Goal: Transaction & Acquisition: Purchase product/service

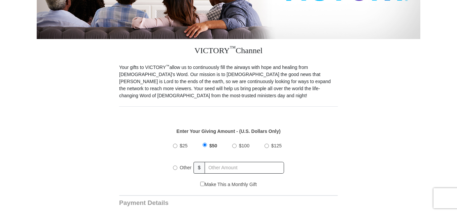
scroll to position [186, 0]
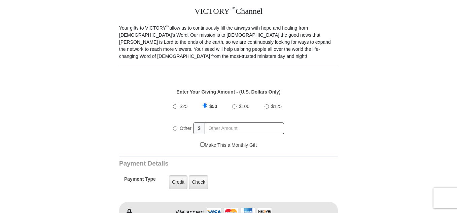
click at [174, 104] on input "$25" at bounding box center [175, 106] width 4 height 4
radio input "true"
click at [178, 176] on label "Credit" at bounding box center [178, 182] width 19 height 14
click at [0, 0] on input "Credit" at bounding box center [0, 0] width 0 height 0
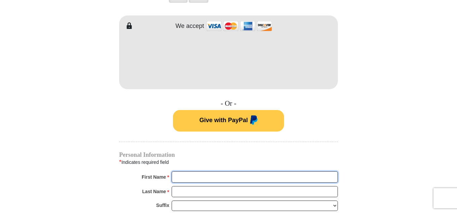
type input "Tina"
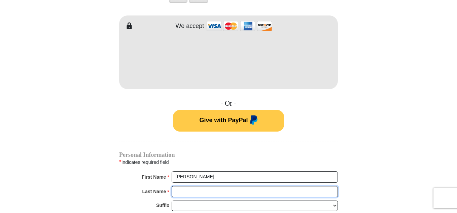
type input "Veillon"
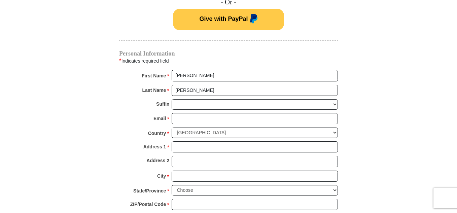
scroll to position [482, 0]
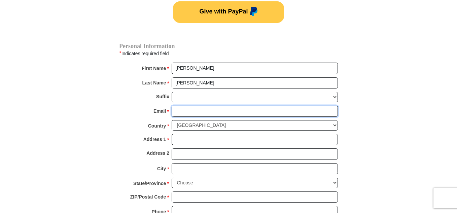
click at [220, 106] on input "Email *" at bounding box center [255, 111] width 166 height 11
type input "tinaveillon@gmail.com"
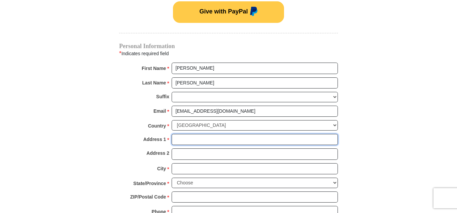
type input "1241 BRUCE AVE"
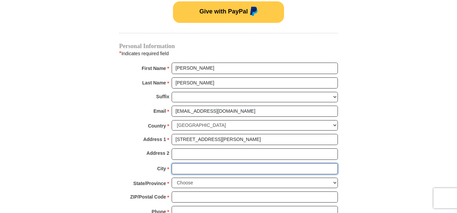
type input "EUNICE"
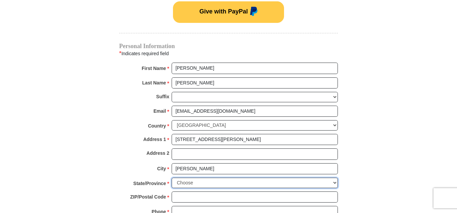
select select "LA"
type input "70535"
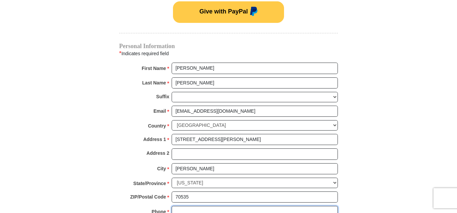
type input "3372002245"
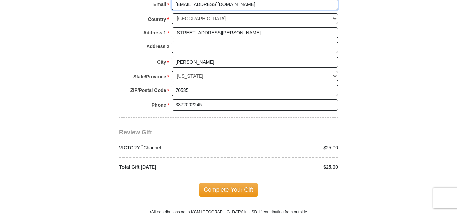
scroll to position [625, 0]
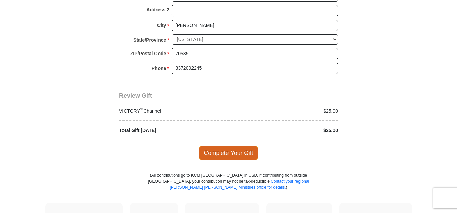
click at [231, 148] on span "Complete Your Gift" at bounding box center [229, 153] width 60 height 14
